Goal: Task Accomplishment & Management: Manage account settings

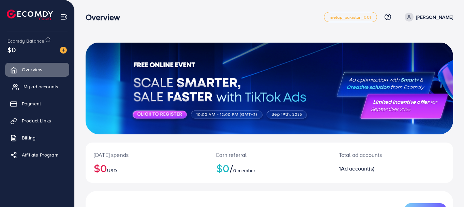
click at [32, 88] on span "My ad accounts" at bounding box center [41, 86] width 35 height 7
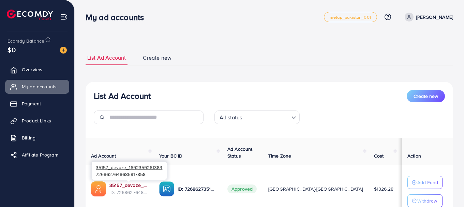
click at [124, 188] on link "35157_devoze_1692359261383" at bounding box center [128, 185] width 39 height 7
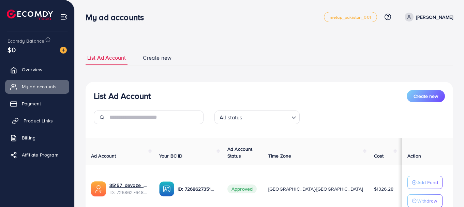
click at [25, 119] on span "Product Links" at bounding box center [38, 120] width 29 height 7
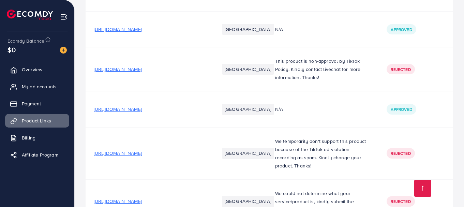
scroll to position [4037, 0]
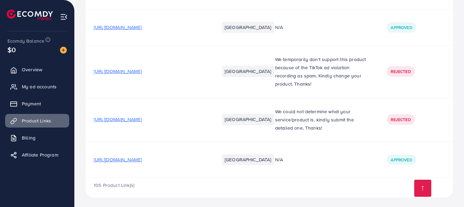
click at [142, 156] on span "[URL][DOMAIN_NAME]" at bounding box center [118, 159] width 48 height 7
drag, startPoint x: 144, startPoint y: 155, endPoint x: 123, endPoint y: 153, distance: 20.9
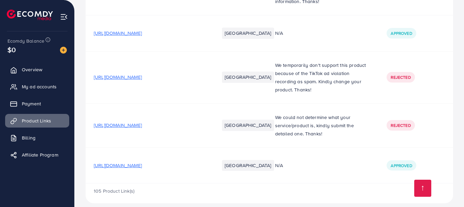
scroll to position [4037, 0]
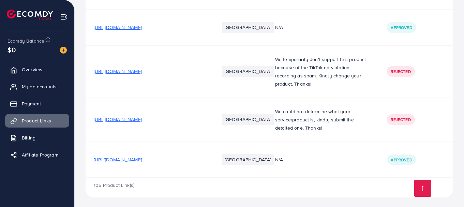
click at [142, 156] on span "[URL][DOMAIN_NAME]" at bounding box center [118, 159] width 48 height 7
